Goal: Check status: Check status

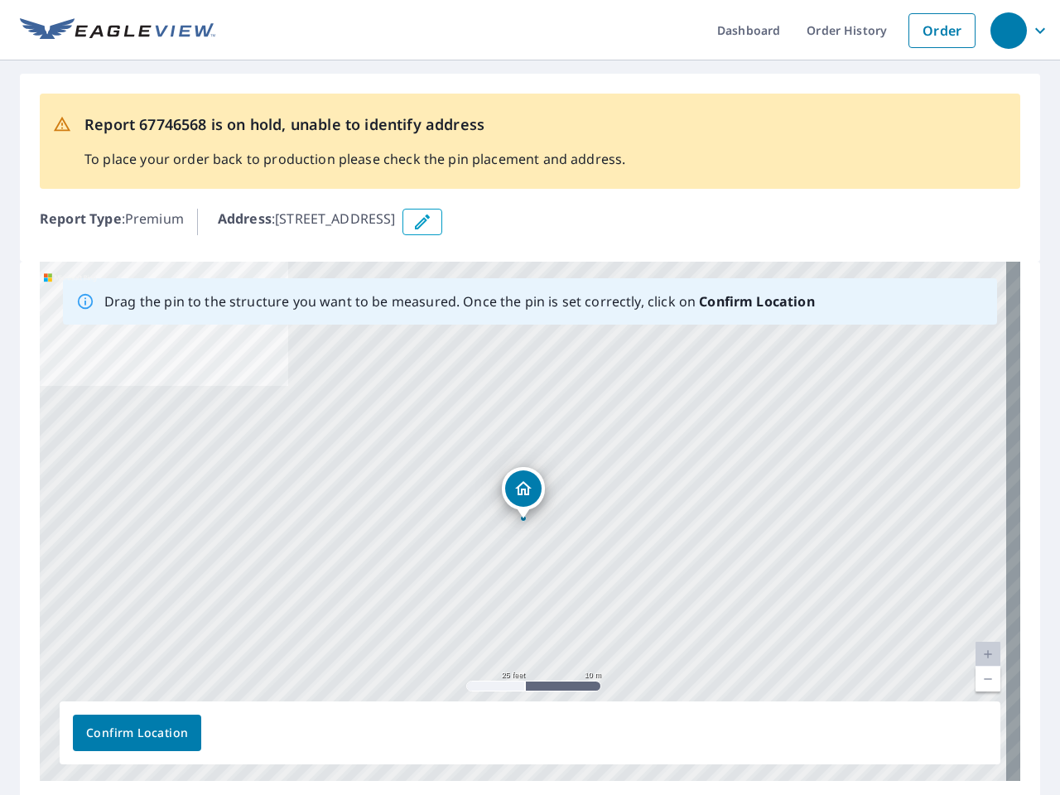
click at [530, 397] on div "[STREET_ADDRESS]" at bounding box center [530, 521] width 980 height 519
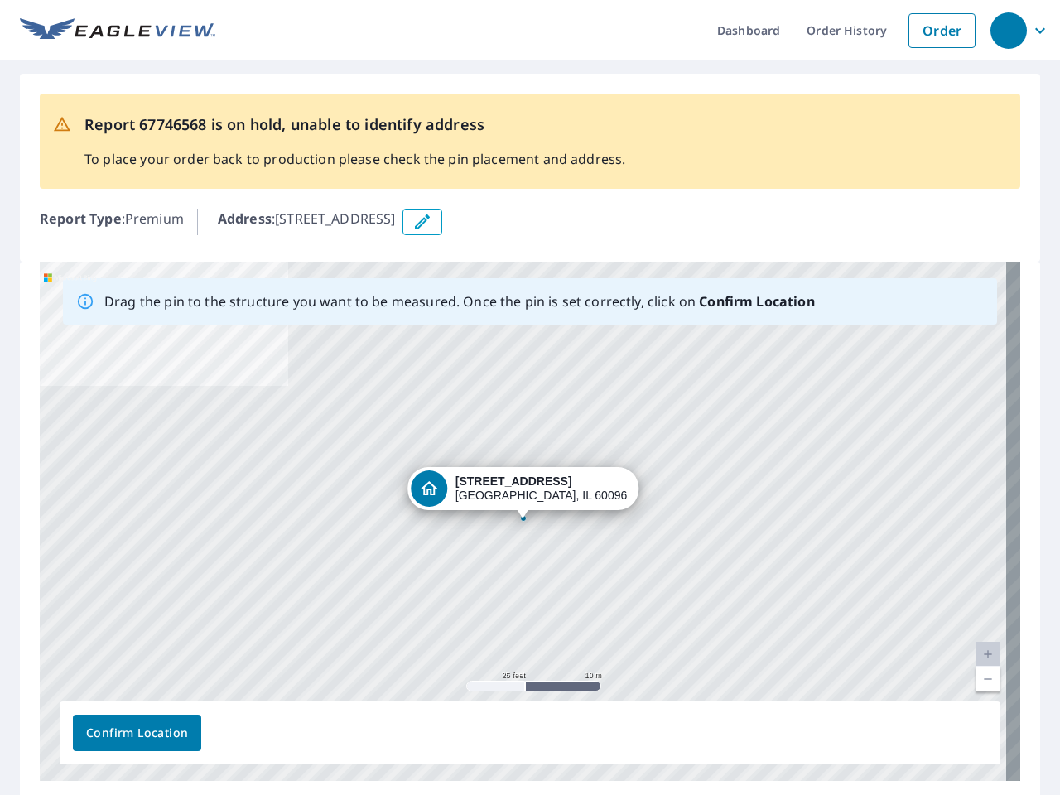
click at [1007, 30] on div "button" at bounding box center [1008, 30] width 36 height 36
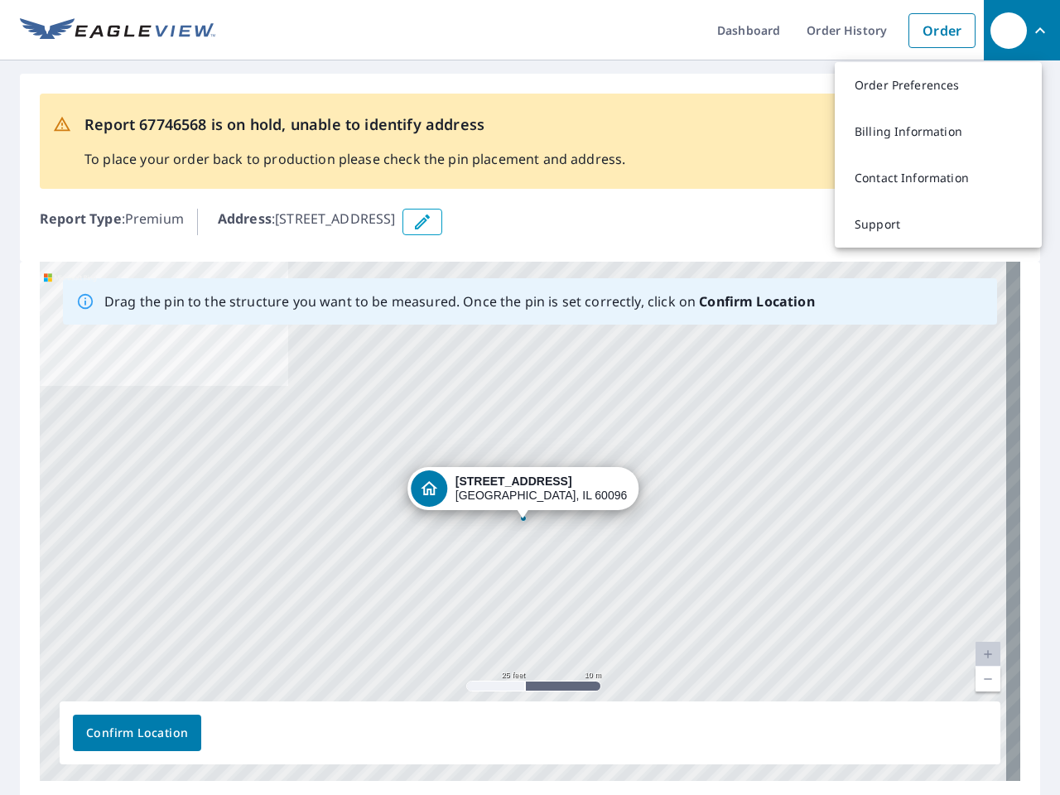
click at [432, 222] on icon "button" at bounding box center [422, 222] width 20 height 20
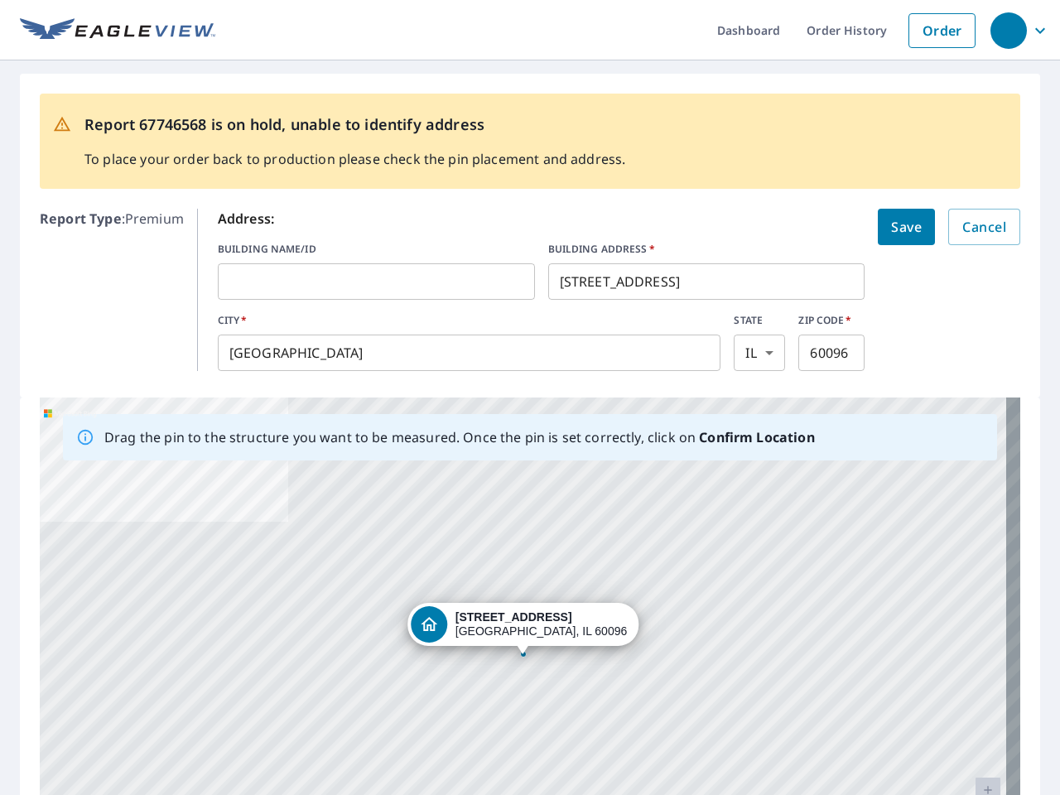
click at [522, 521] on div "[STREET_ADDRESS]" at bounding box center [530, 656] width 980 height 519
click at [973, 654] on div "[STREET_ADDRESS]" at bounding box center [530, 656] width 980 height 519
click at [973, 679] on div "[STREET_ADDRESS]" at bounding box center [530, 656] width 980 height 519
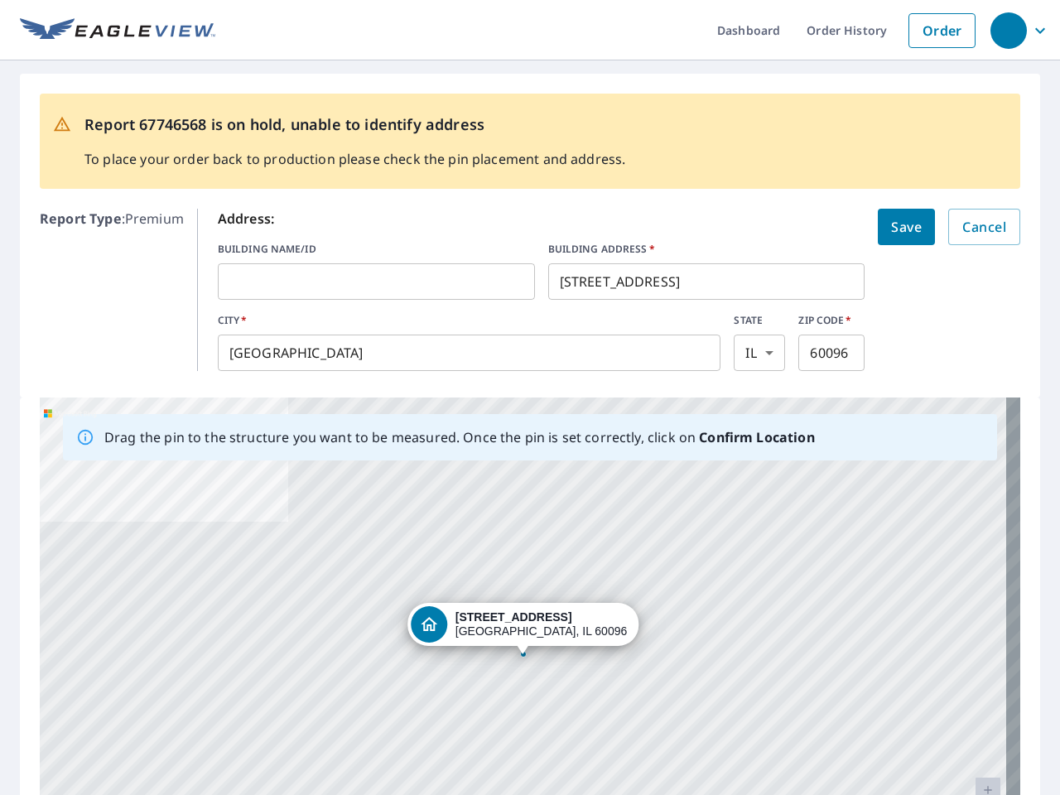
click at [137, 733] on div "[STREET_ADDRESS]" at bounding box center [530, 656] width 980 height 519
